Goal: Task Accomplishment & Management: Use online tool/utility

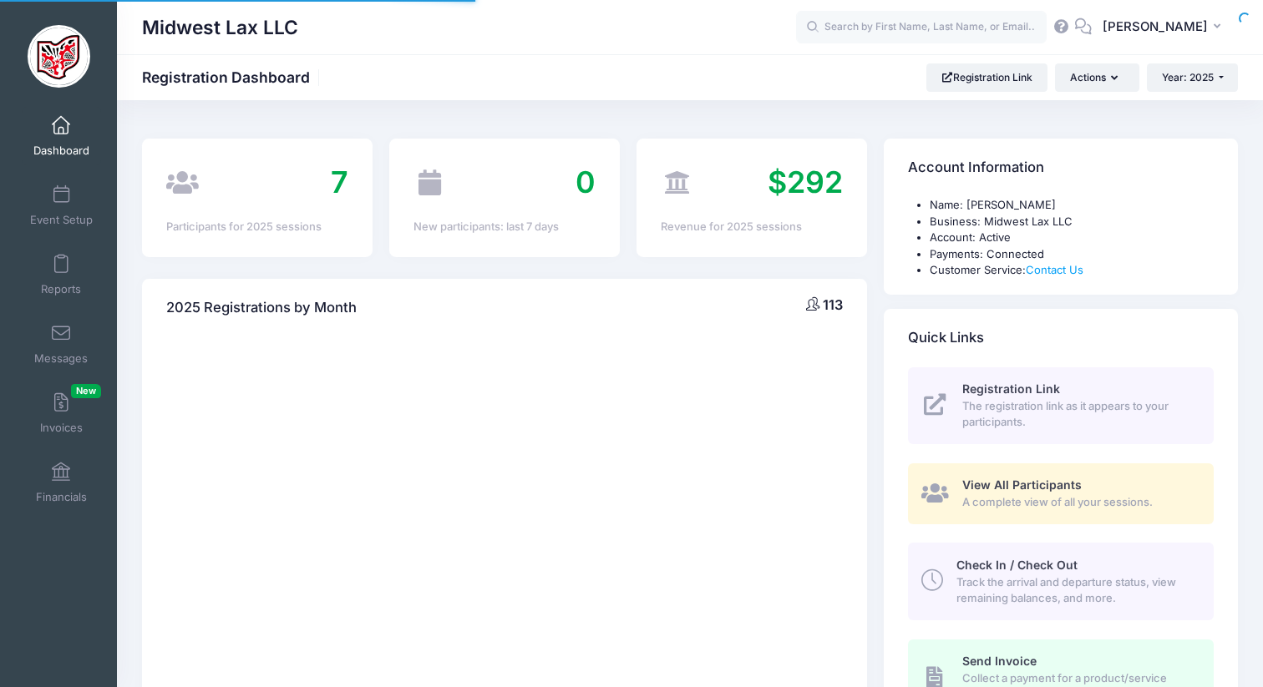
select select
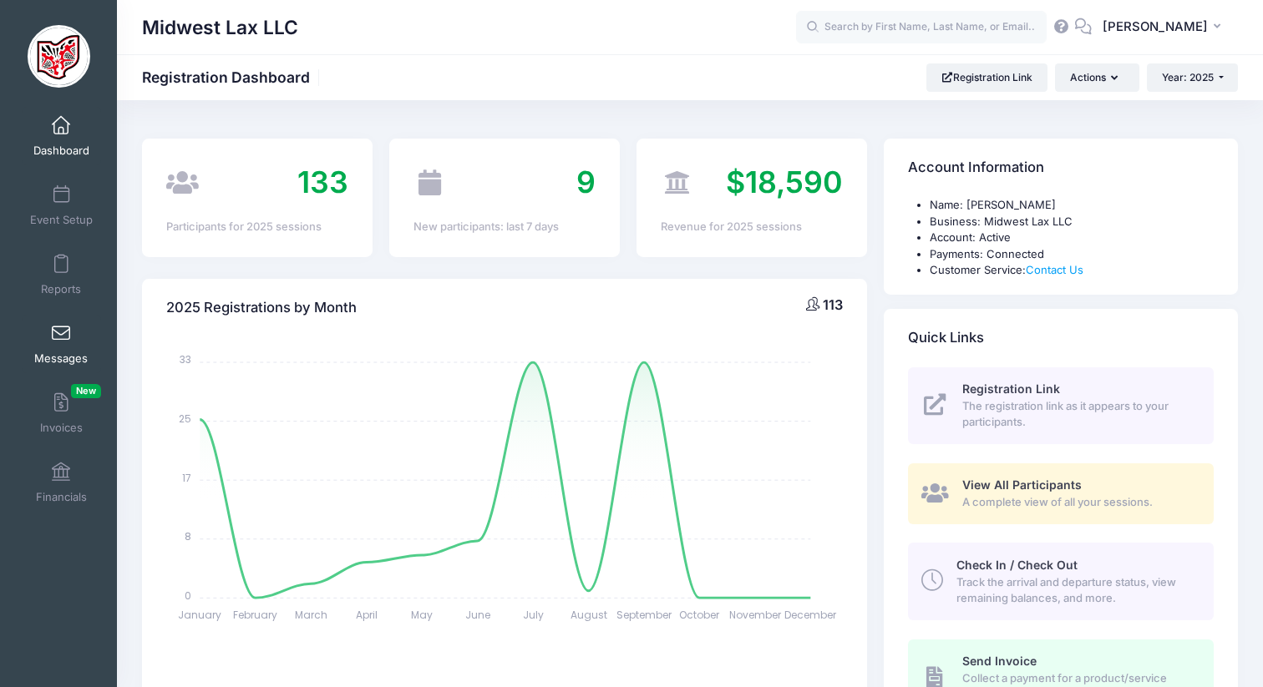
click at [61, 327] on span at bounding box center [61, 334] width 0 height 18
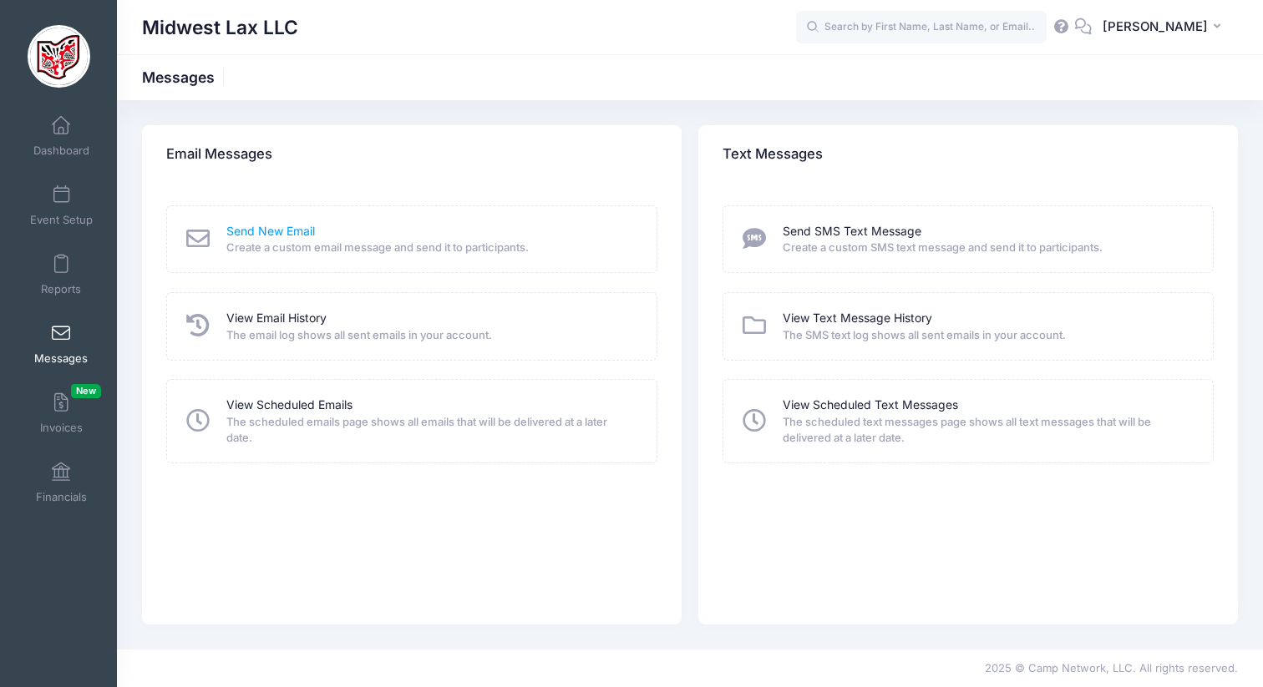
click at [284, 232] on link "Send New Email" at bounding box center [270, 232] width 89 height 18
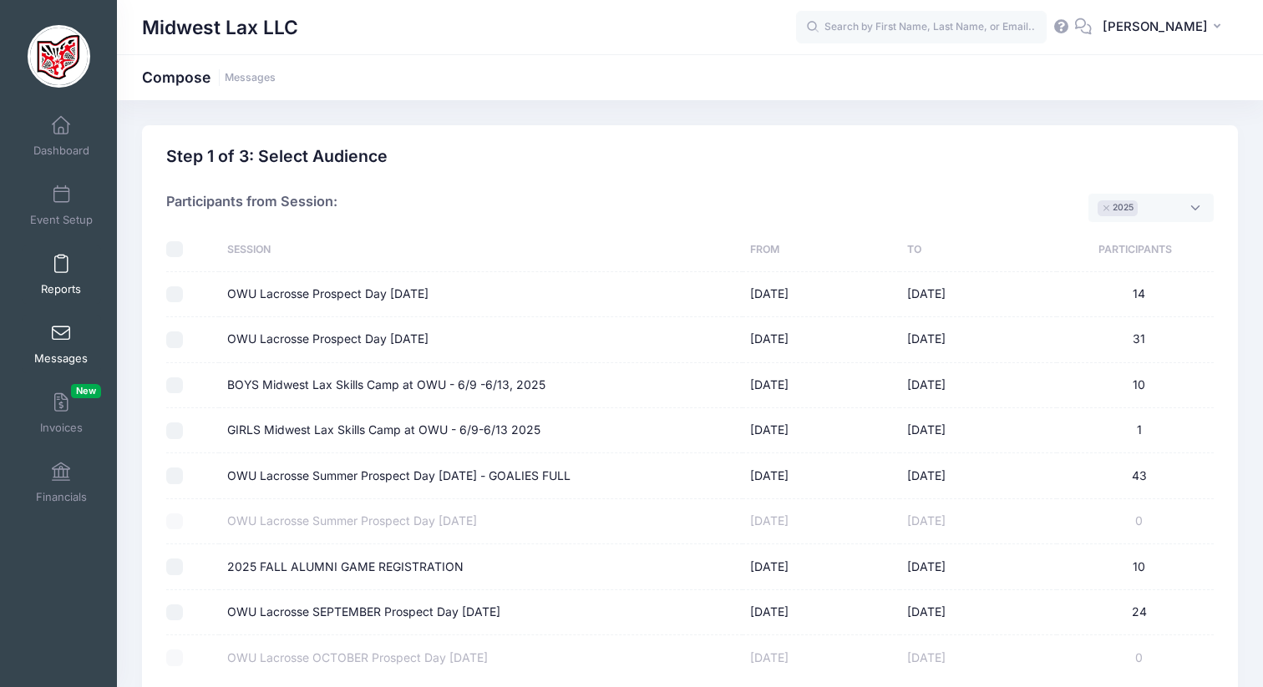
click at [61, 268] on span at bounding box center [61, 265] width 0 height 18
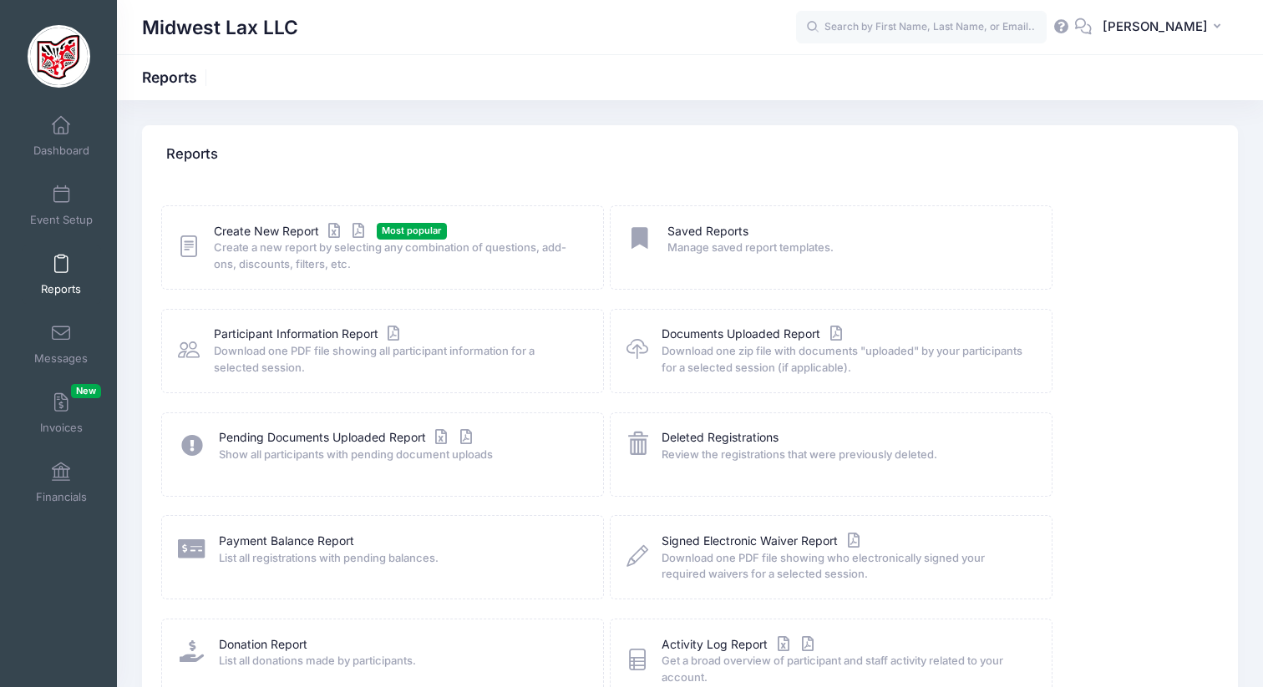
click at [265, 221] on div "Create New Report Most popular Create a new report by selecting any combination…" at bounding box center [382, 247] width 443 height 84
click at [269, 236] on link "Create New Report" at bounding box center [291, 232] width 155 height 18
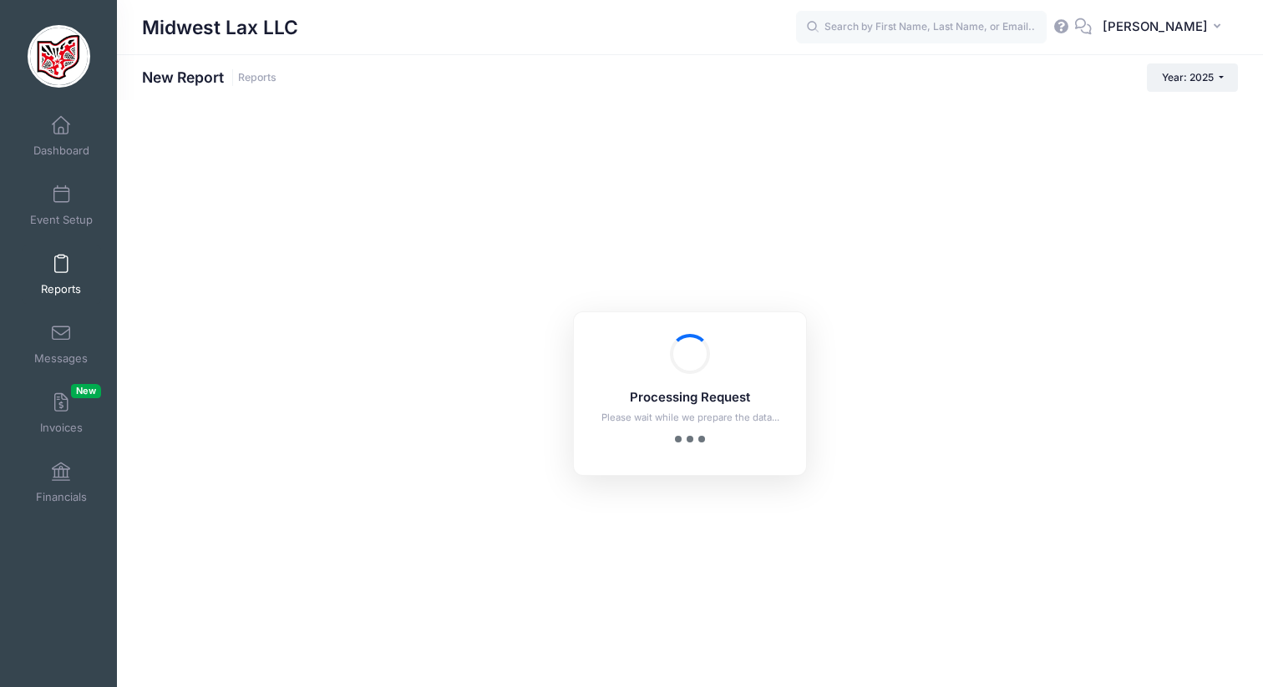
checkbox input "true"
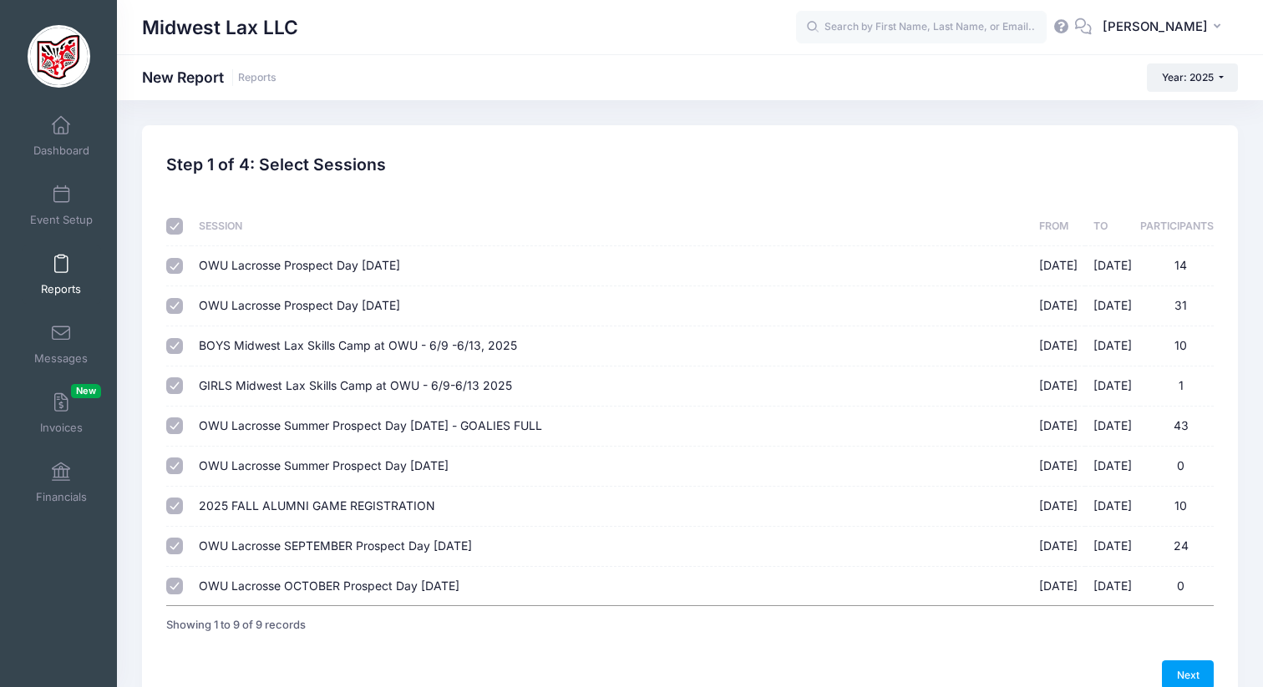
click at [174, 228] on input "checkbox" at bounding box center [174, 226] width 17 height 17
checkbox input "false"
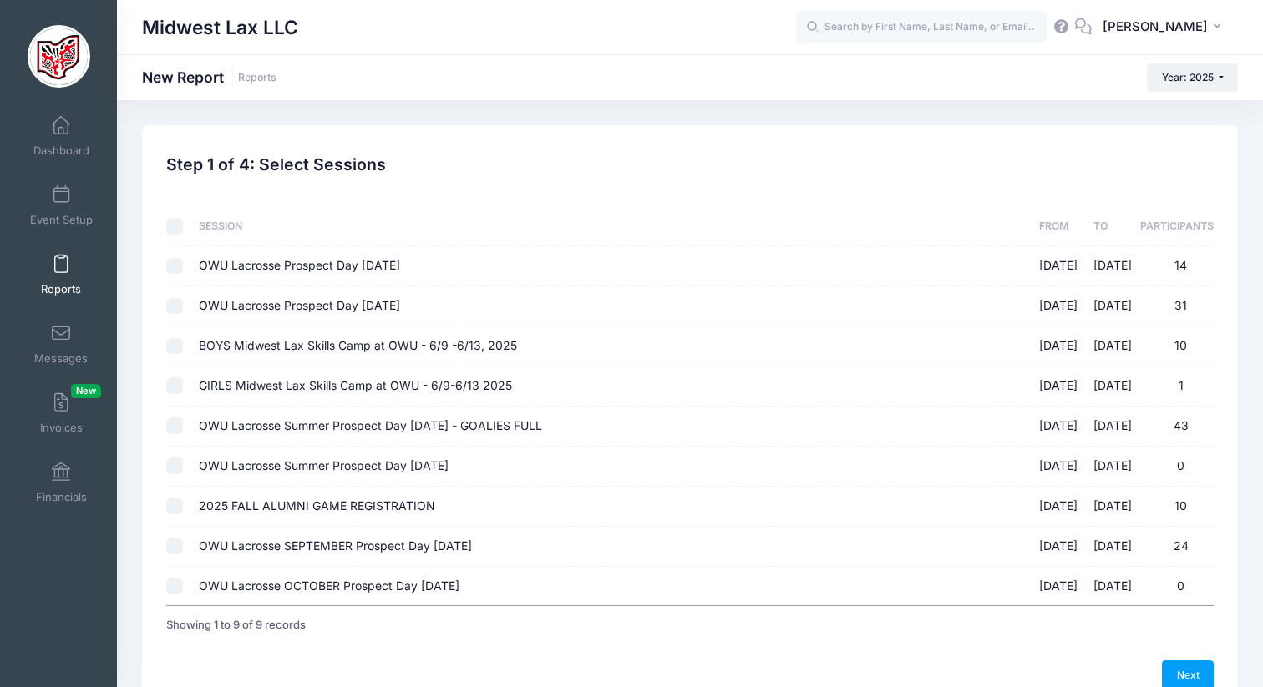
checkbox input "false"
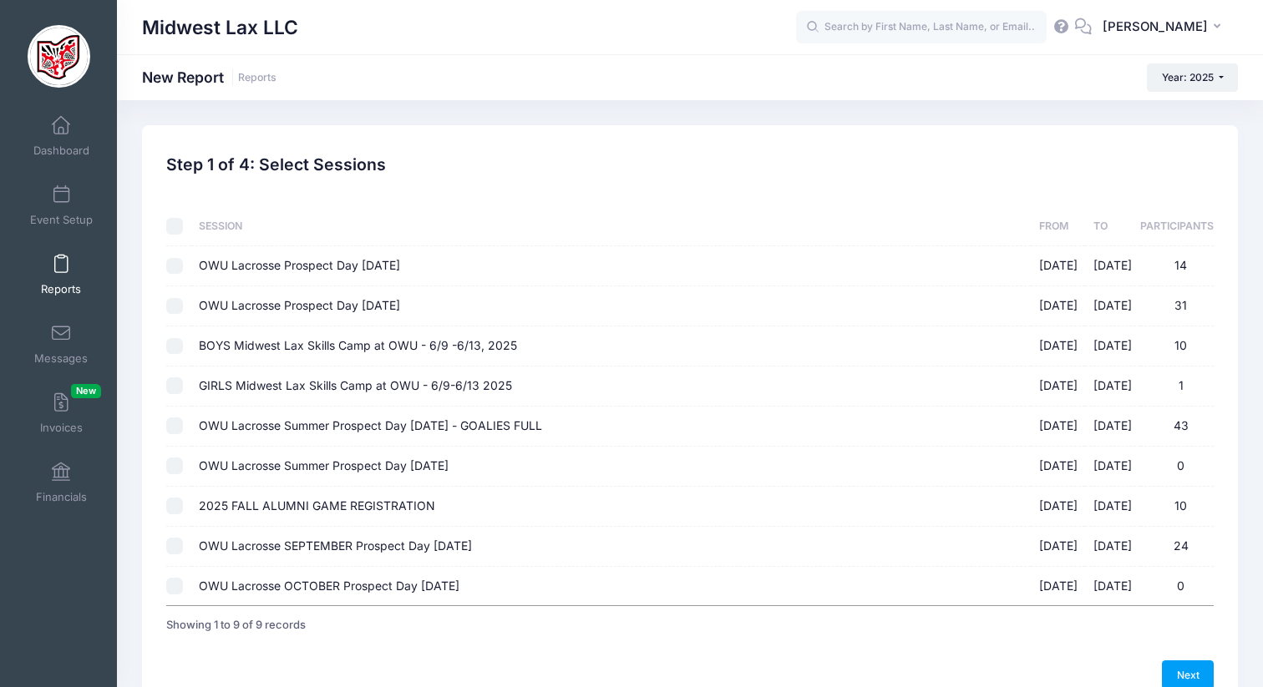
checkbox input "false"
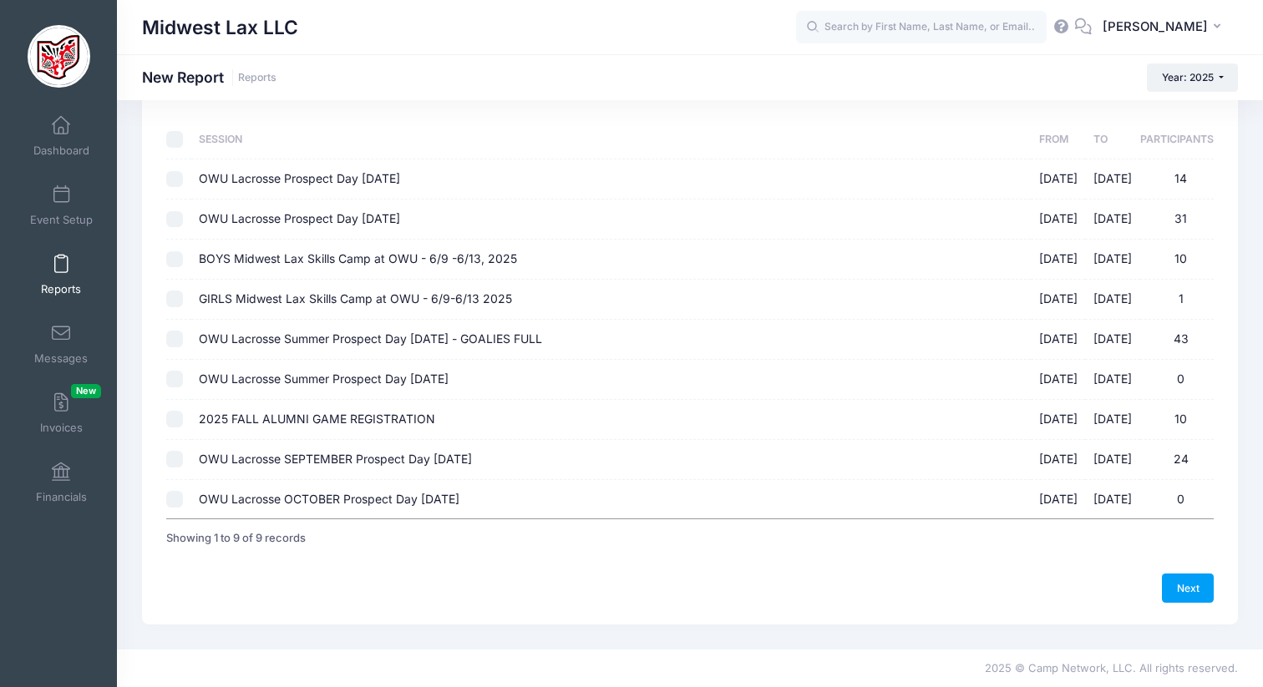
click at [180, 462] on input "OWU Lacrosse SEPTEMBER Prospect Day 9/28/25 09/28/2025 - 09/28/2025 24" at bounding box center [174, 459] width 17 height 17
checkbox input "true"
click at [1199, 590] on link "Next" at bounding box center [1188, 588] width 52 height 28
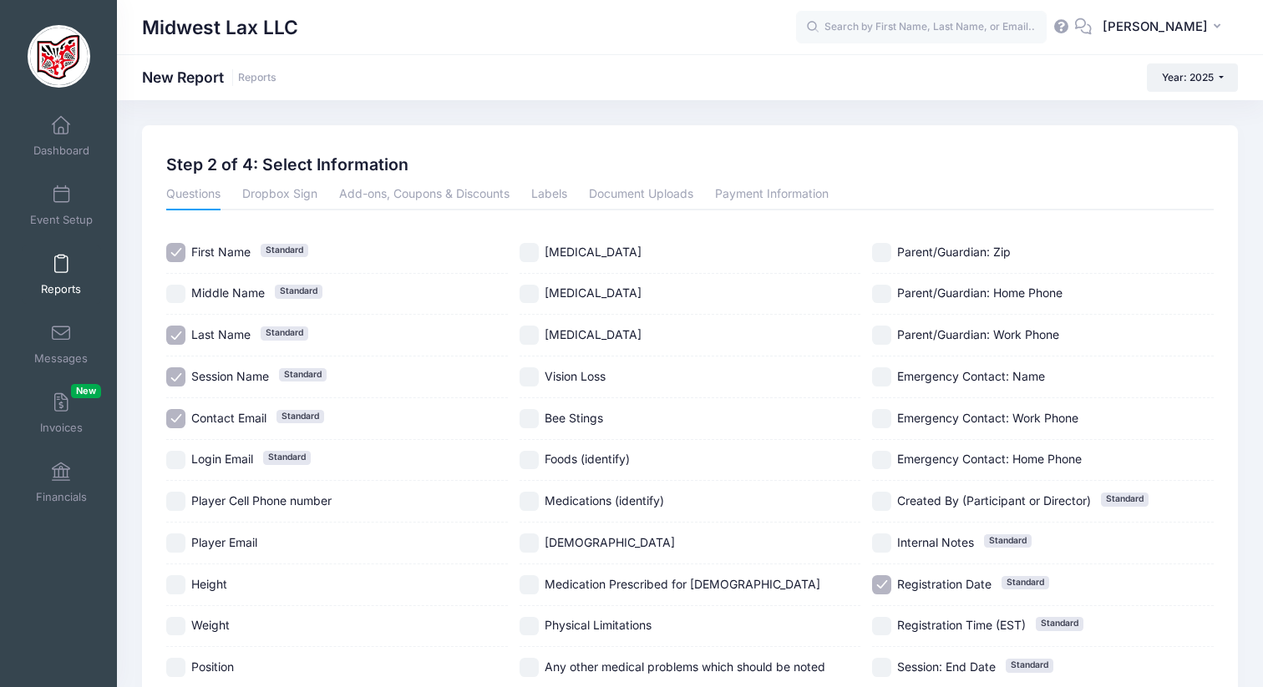
click at [176, 337] on input "Last Name Standard" at bounding box center [175, 335] width 19 height 19
checkbox input "false"
click at [178, 383] on input "Session Name Standard" at bounding box center [175, 377] width 19 height 19
checkbox input "false"
click at [175, 251] on input "First Name Standard" at bounding box center [175, 252] width 19 height 19
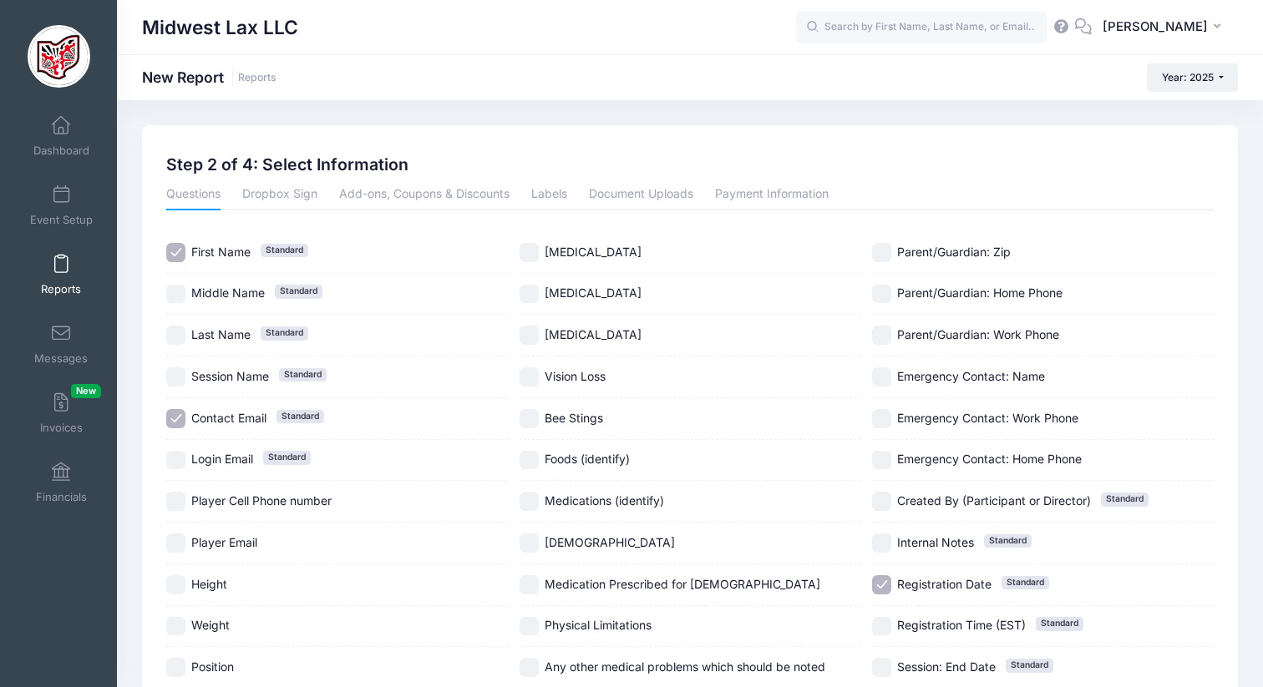
checkbox input "false"
click at [888, 583] on input "Registration Date Standard" at bounding box center [881, 585] width 19 height 19
checkbox input "false"
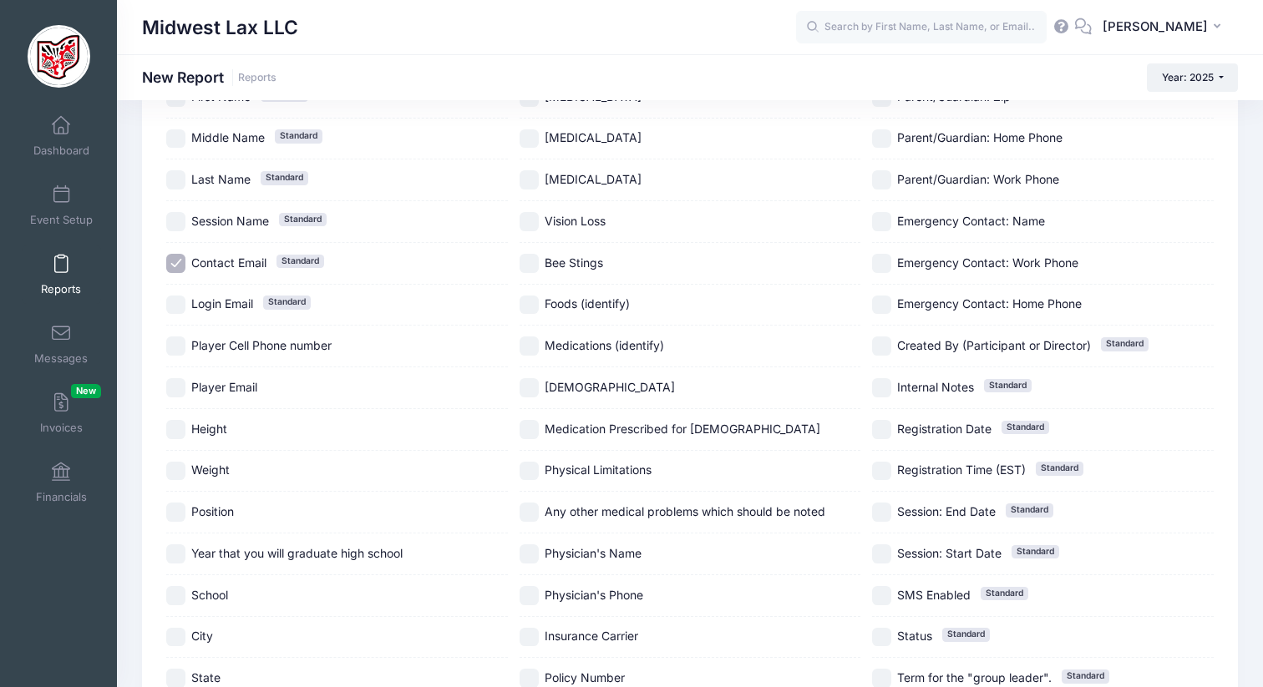
scroll to position [158, 0]
click at [172, 302] on input "Login Email Standard" at bounding box center [175, 302] width 19 height 19
checkbox input "true"
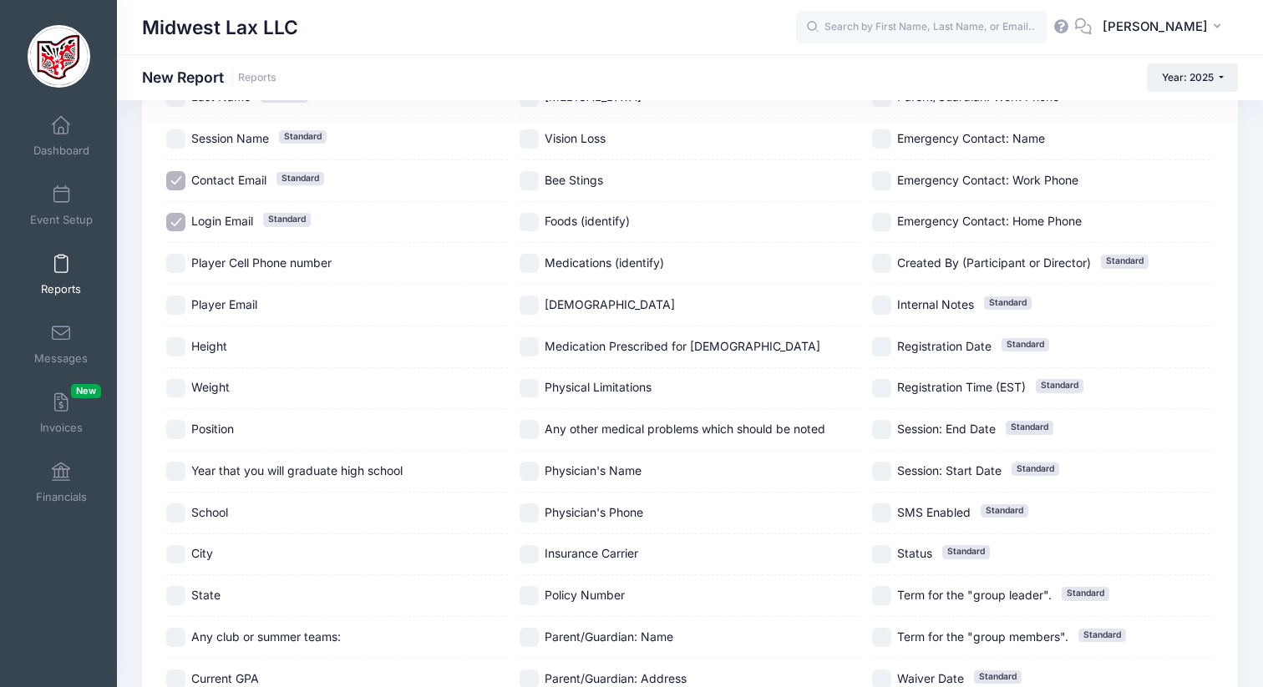
scroll to position [246, 0]
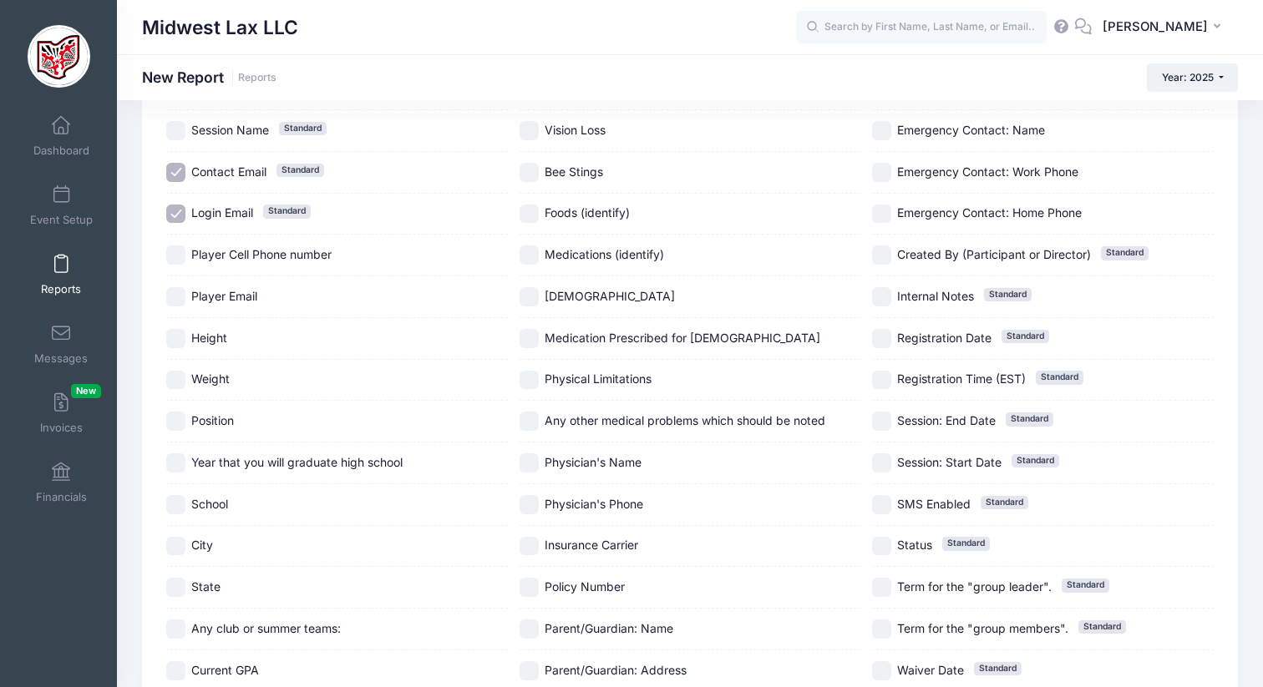
click at [177, 298] on input "Player Email" at bounding box center [175, 296] width 19 height 19
checkbox input "true"
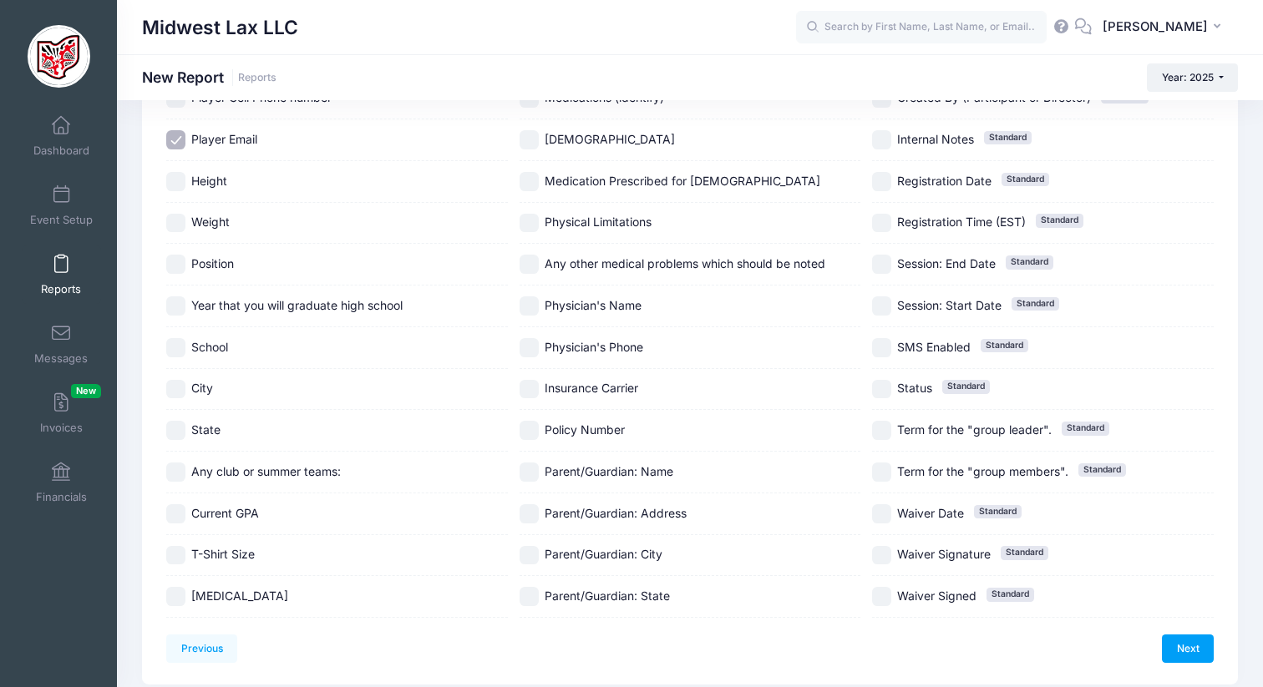
scroll to position [464, 0]
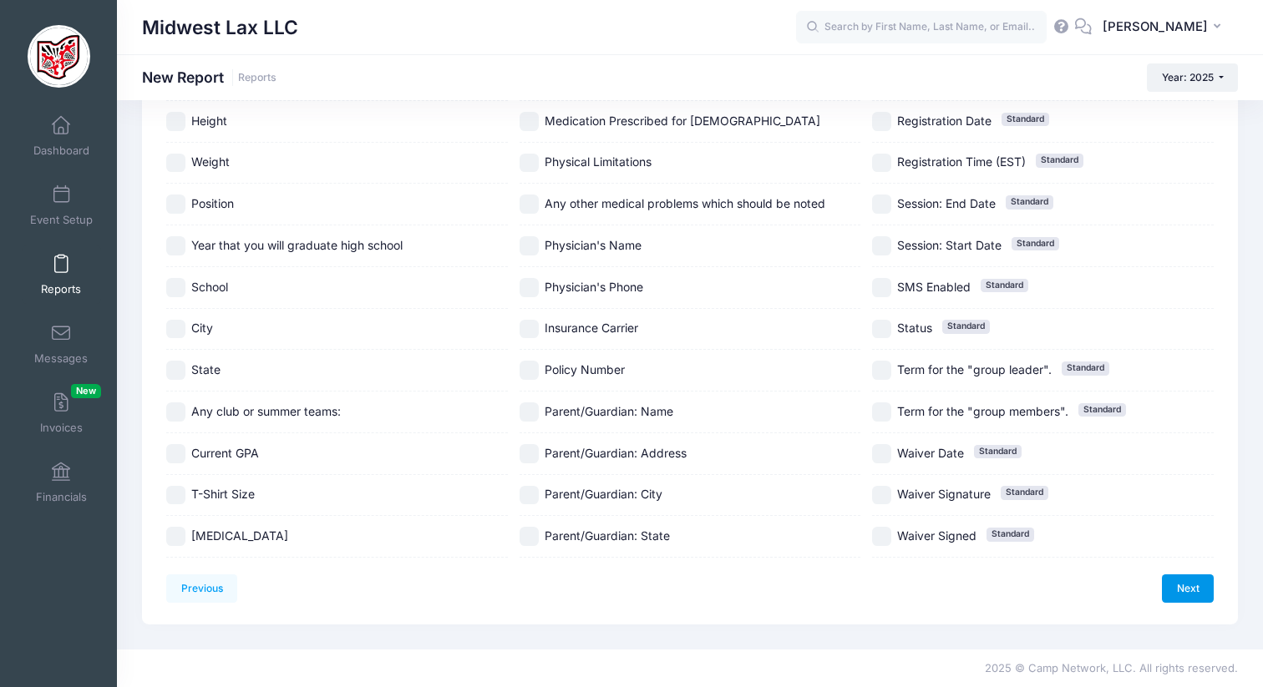
click at [1184, 586] on link "Next" at bounding box center [1188, 589] width 52 height 28
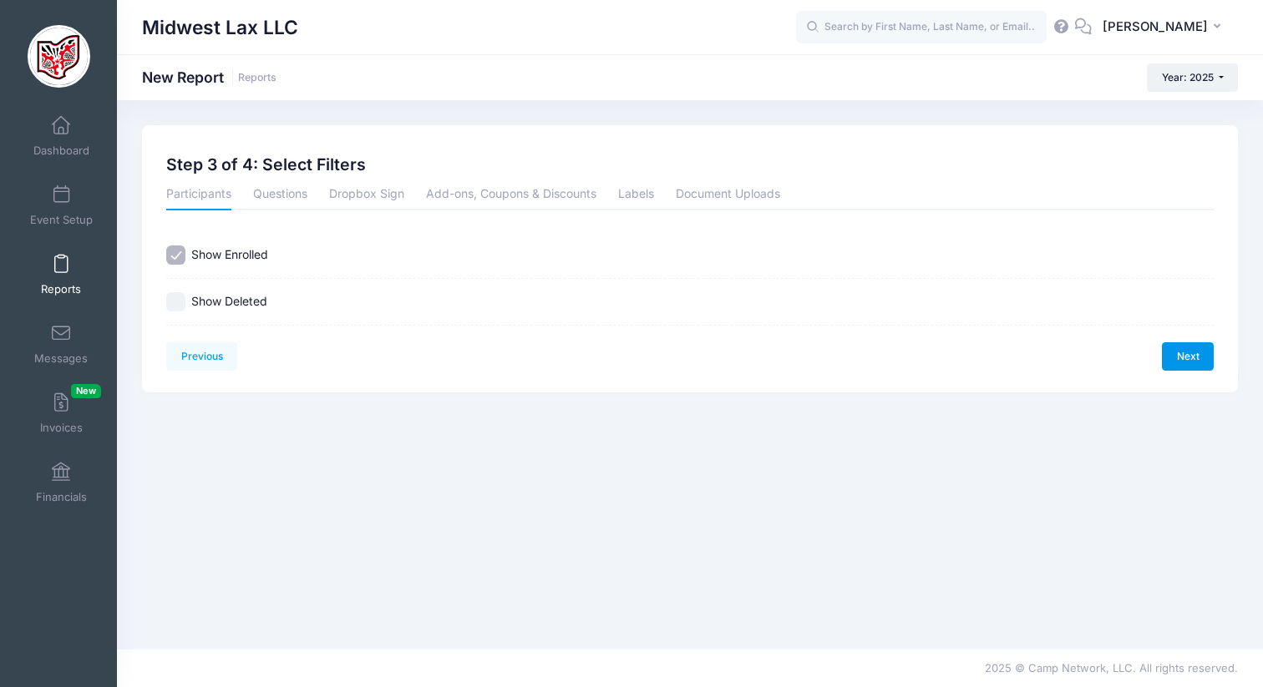
click at [1177, 353] on link "Next" at bounding box center [1188, 356] width 52 height 28
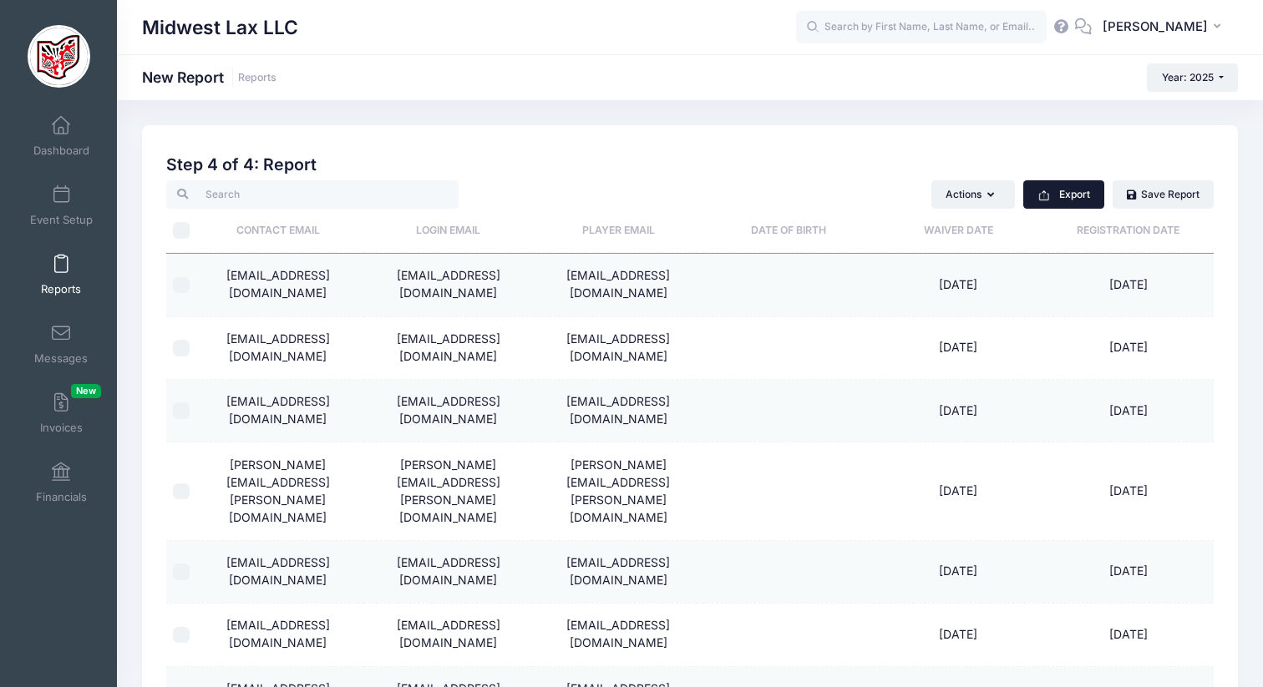
click at [1069, 198] on button "Export" at bounding box center [1063, 194] width 81 height 28
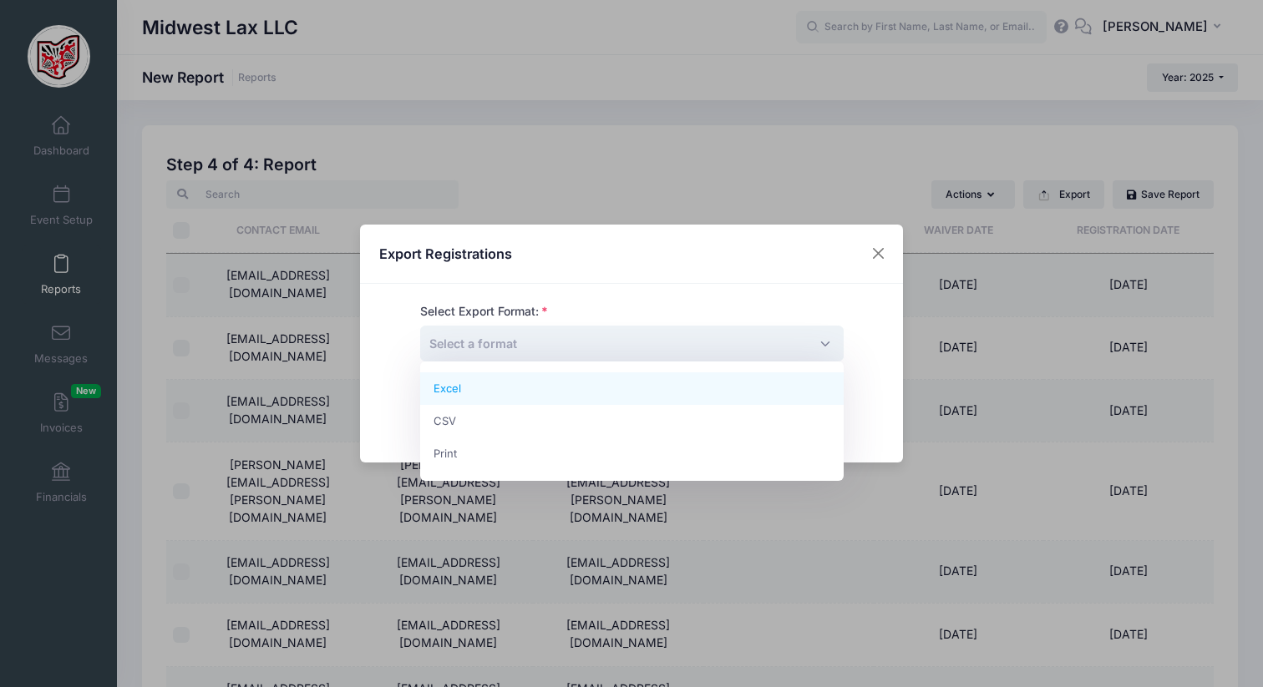
click at [827, 346] on span "Select a format" at bounding box center [632, 344] width 424 height 36
select select "excel"
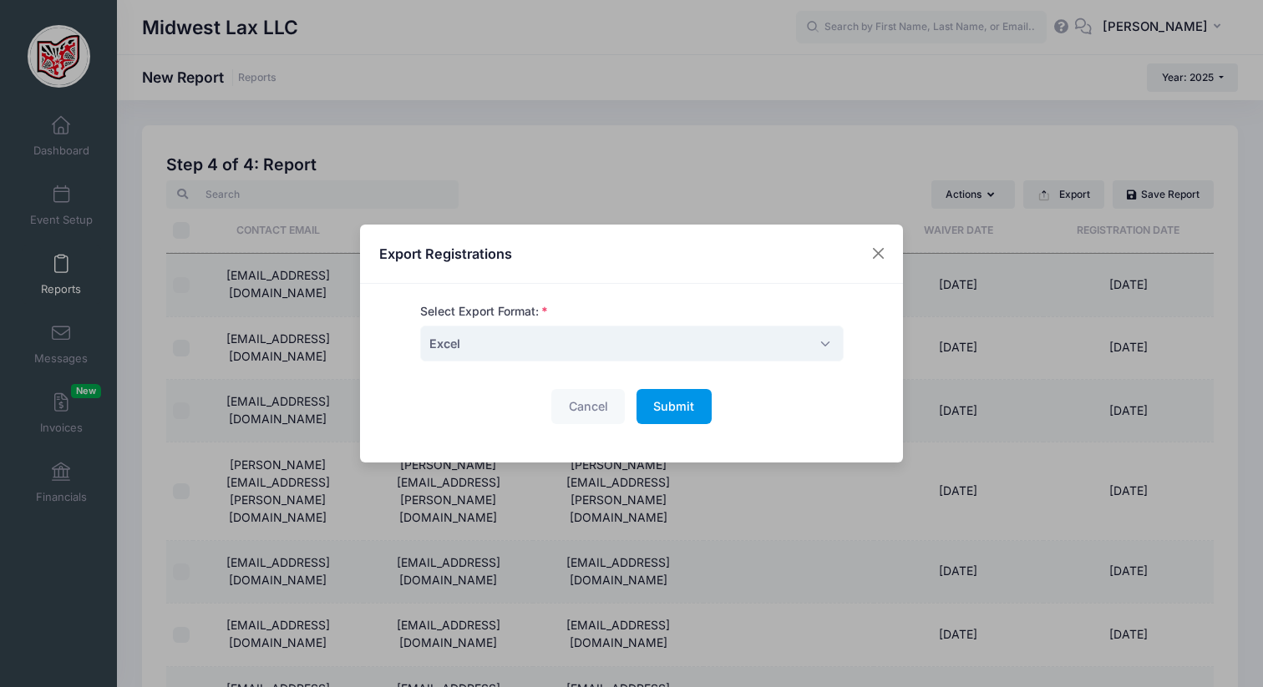
click at [664, 413] on span "Submit" at bounding box center [673, 406] width 41 height 14
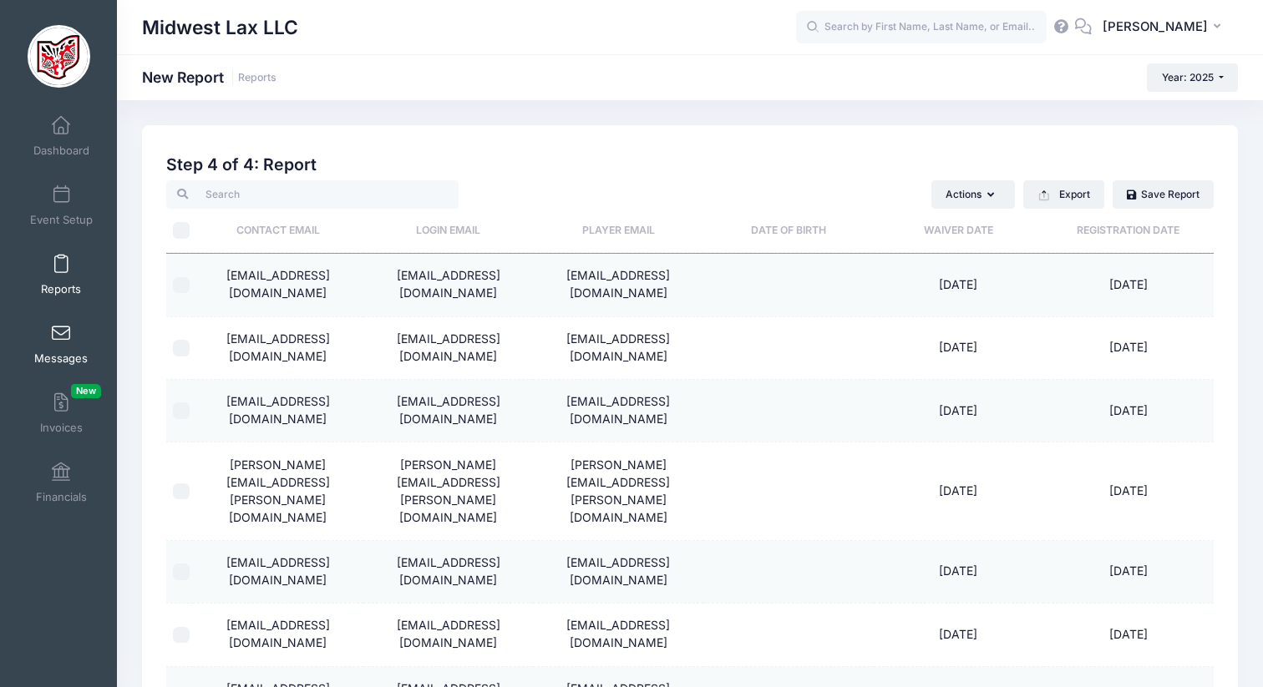
click at [61, 337] on span at bounding box center [61, 334] width 0 height 18
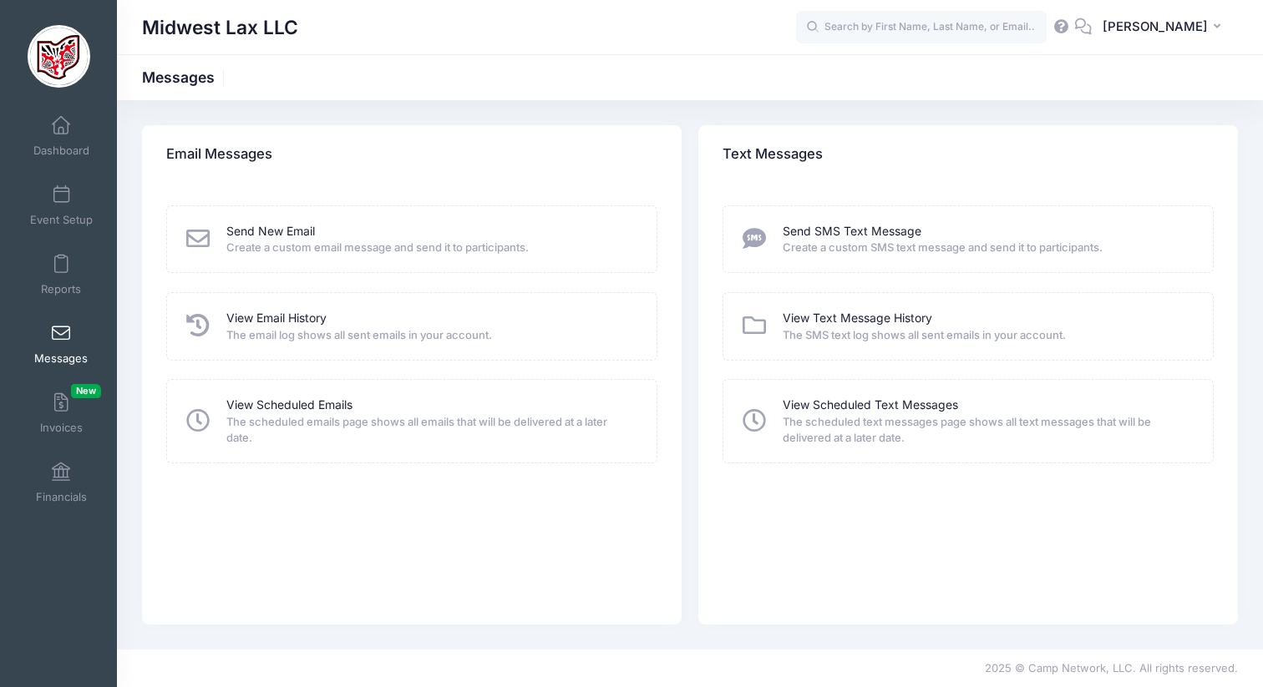
click at [262, 328] on span "The email log shows all sent emails in your account." at bounding box center [430, 335] width 408 height 17
click at [261, 317] on link "View Email History" at bounding box center [276, 319] width 100 height 18
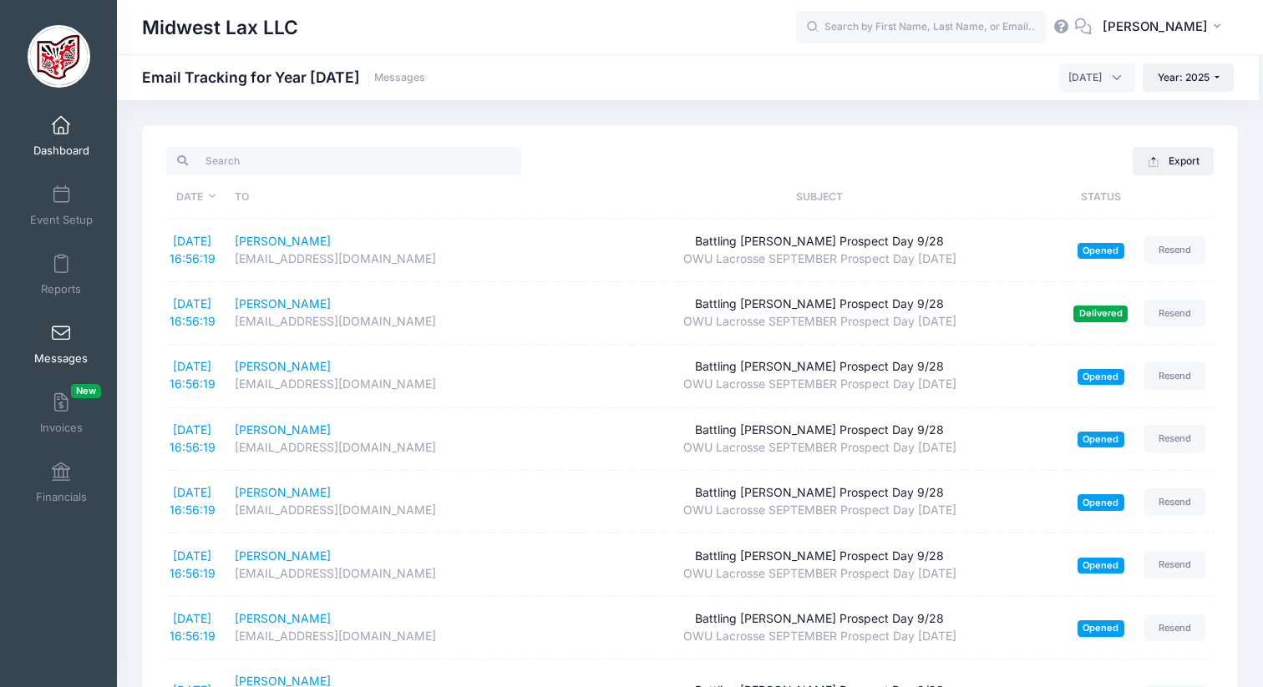
click at [61, 134] on span at bounding box center [61, 126] width 0 height 18
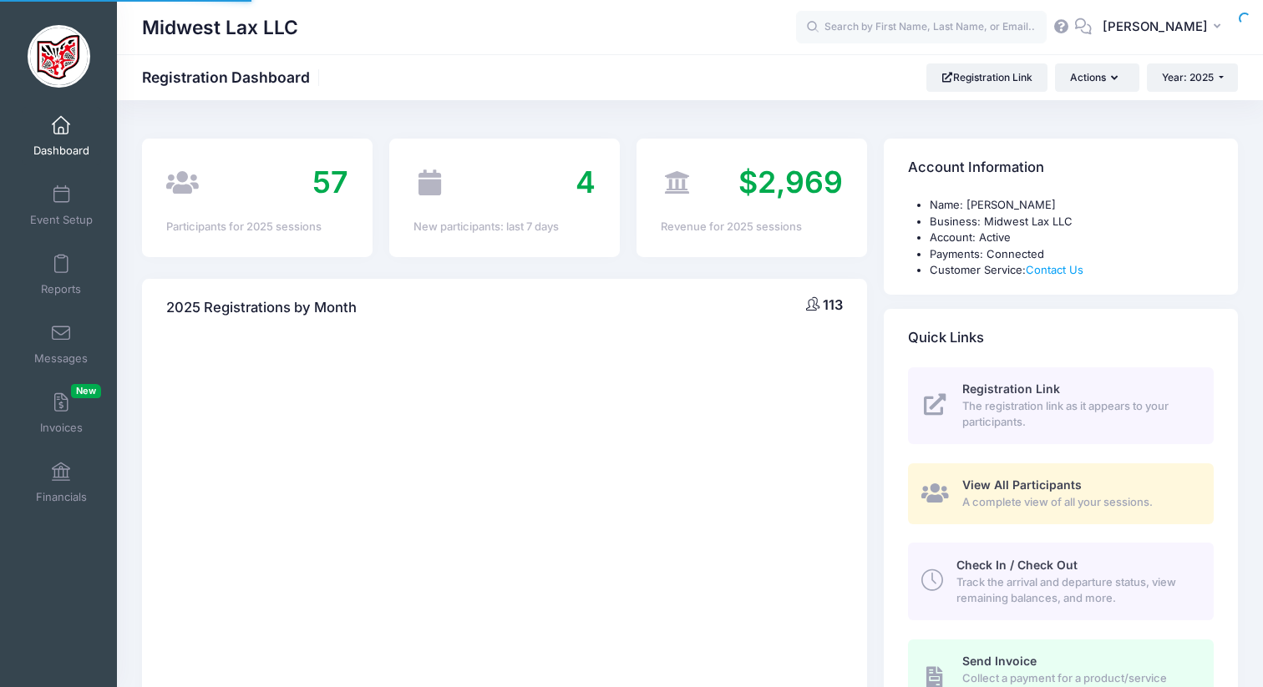
select select
